Goal: Information Seeking & Learning: Find specific fact

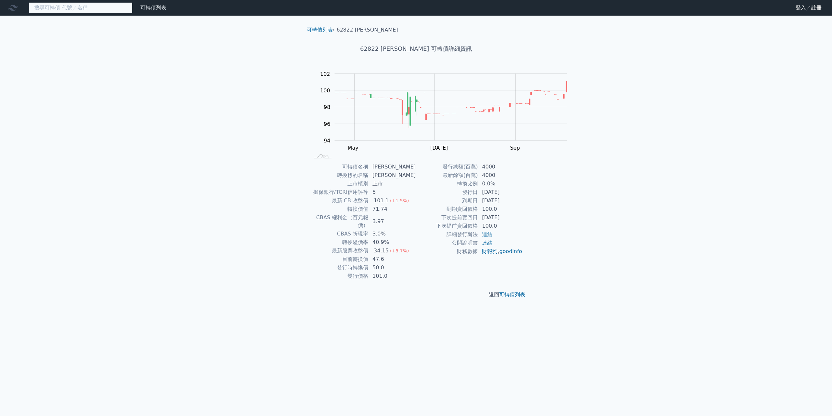
click at [106, 11] on input at bounding box center [81, 7] width 104 height 11
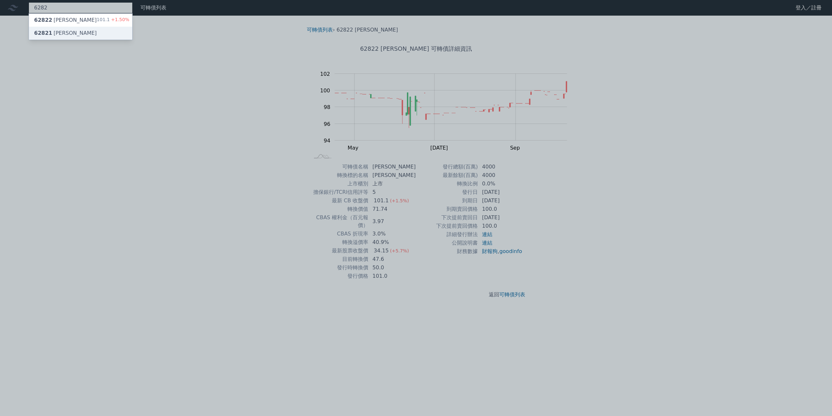
type input "6282"
click at [109, 40] on div "62821 [PERSON_NAME]" at bounding box center [80, 33] width 103 height 13
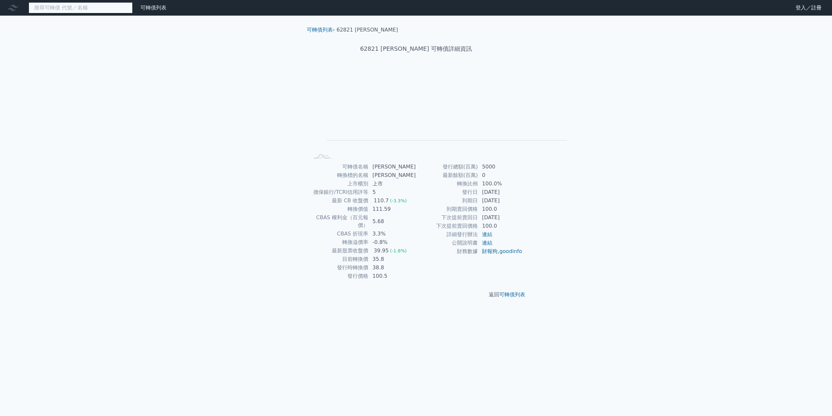
click at [99, 4] on input at bounding box center [81, 7] width 104 height 11
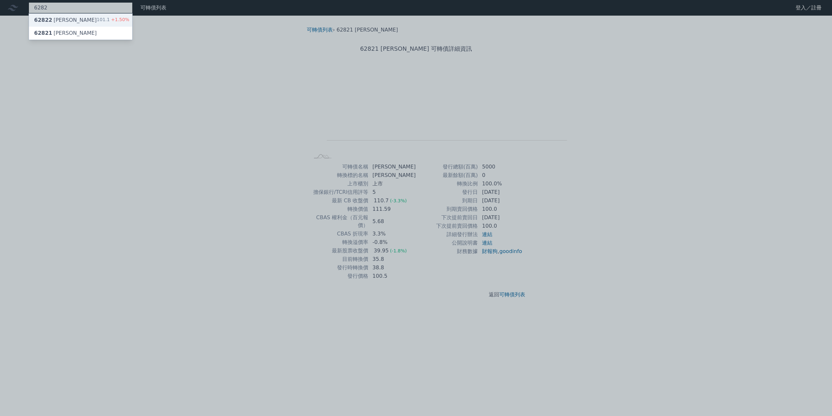
type input "6282"
click at [103, 27] on div "62822 [PERSON_NAME]二 101.1 +1.50%" at bounding box center [80, 20] width 103 height 13
